Goal: Navigation & Orientation: Go to known website

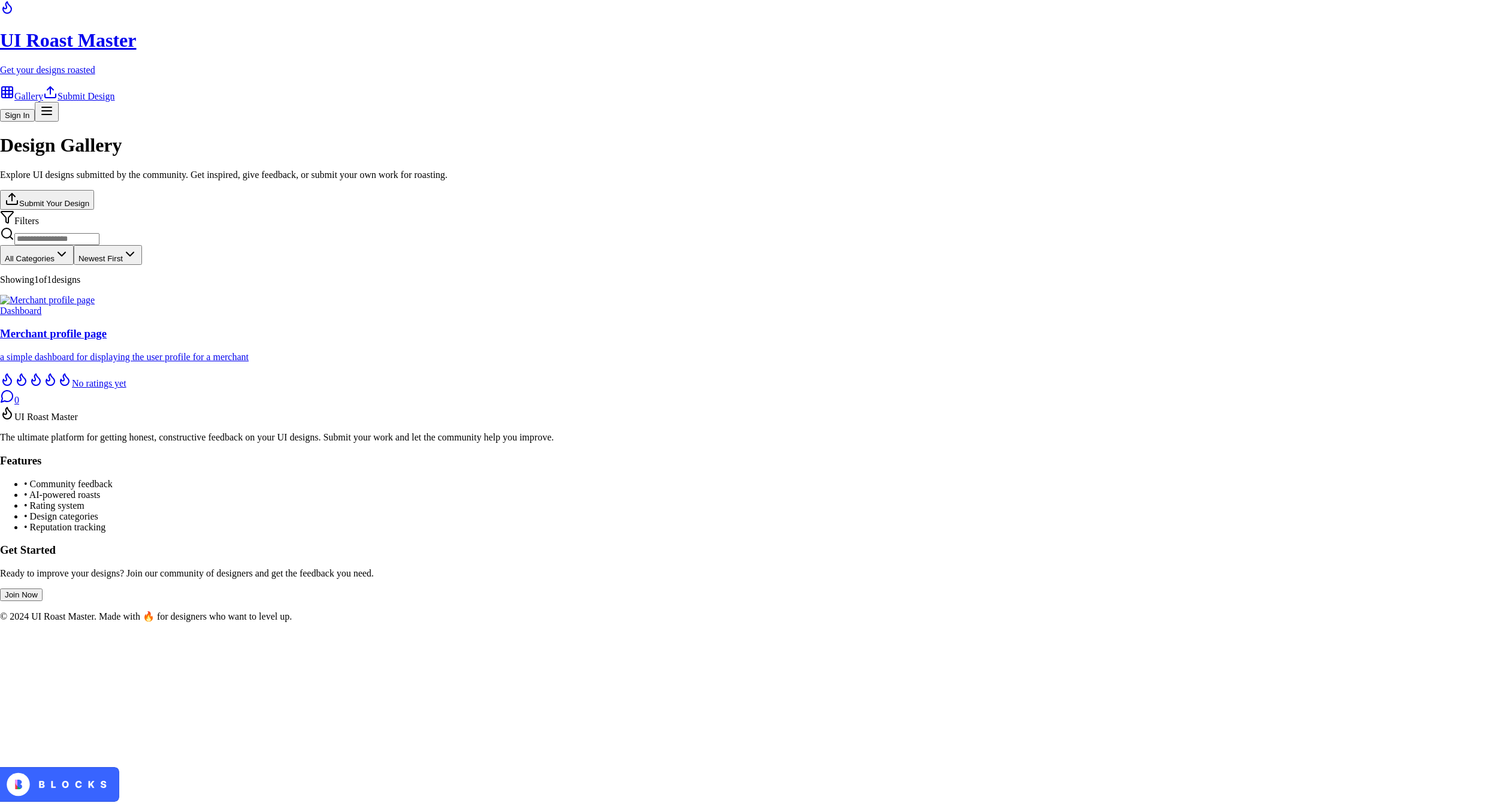
click at [35, 109] on button "Sign In" at bounding box center [17, 115] width 35 height 13
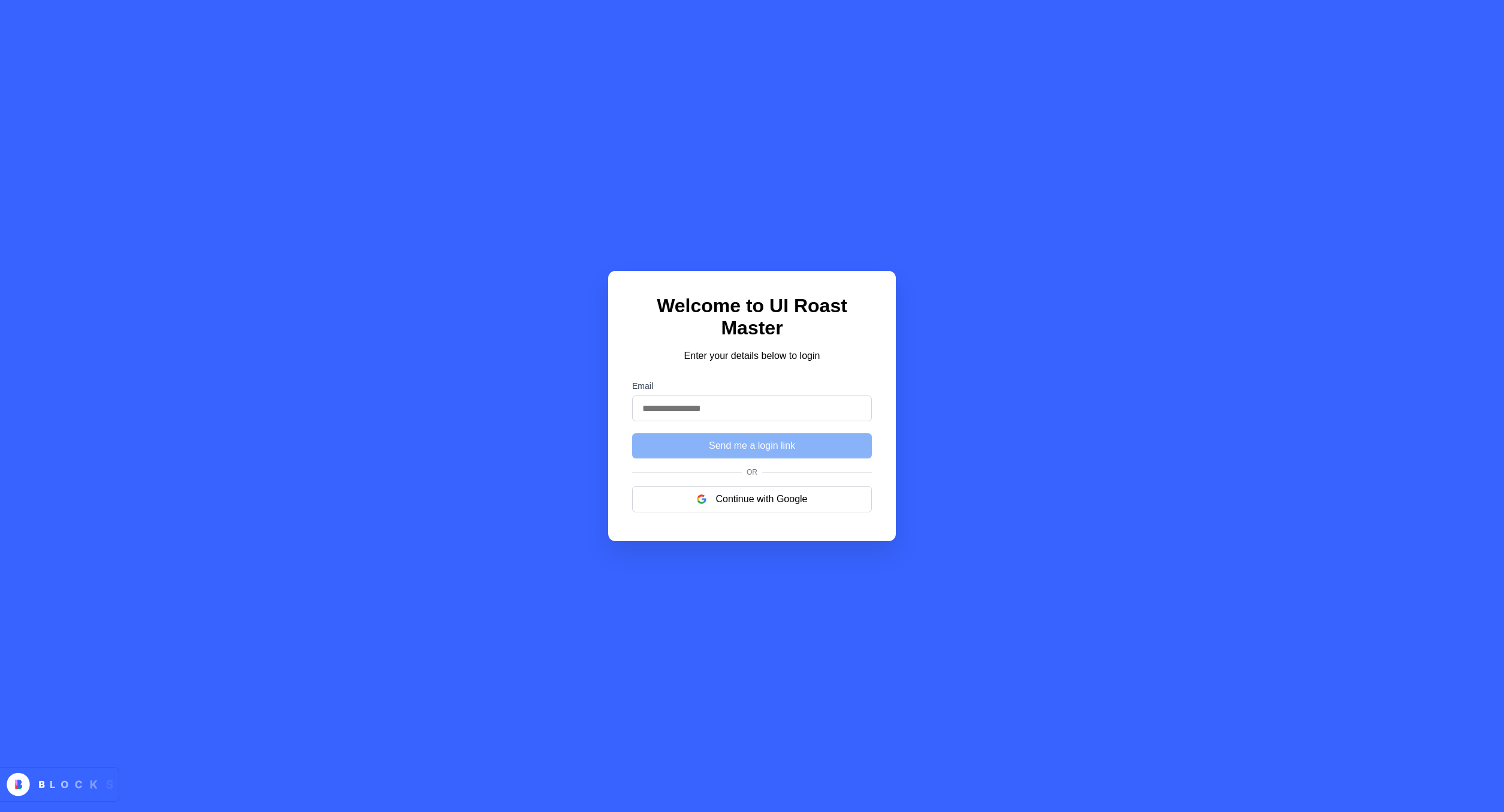
click at [874, 425] on div "Welcome to UI Roast Master Enter your details below to login Email Send me a lo…" at bounding box center [752, 406] width 1504 height 812
click at [757, 513] on button "Continue with Google" at bounding box center [751, 499] width 239 height 26
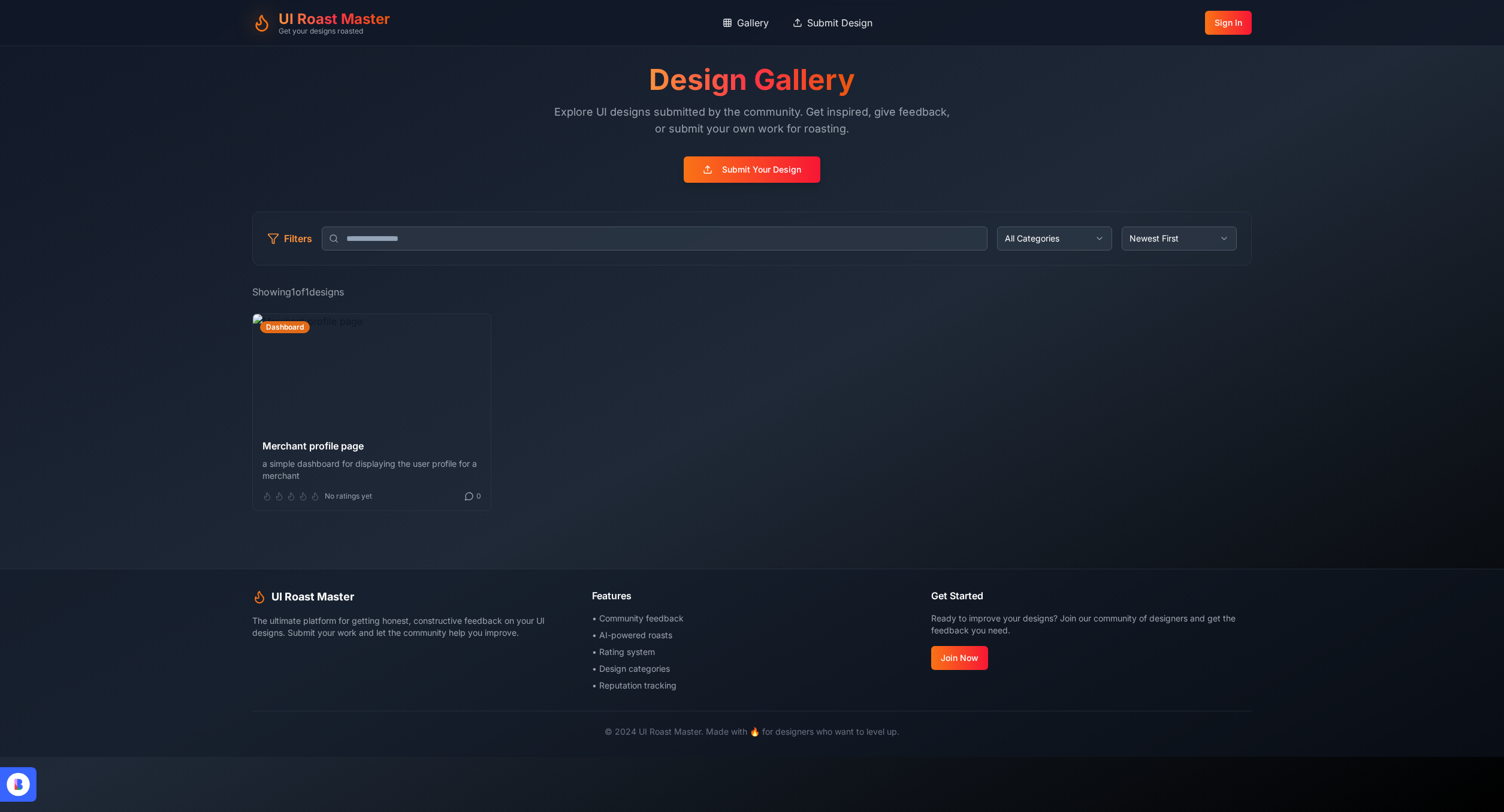
click at [60, 91] on main "Design Gallery Explore UI designs submitted by the community. Get inspired, giv…" at bounding box center [752, 288] width 1504 height 484
